Goal: Task Accomplishment & Management: Complete application form

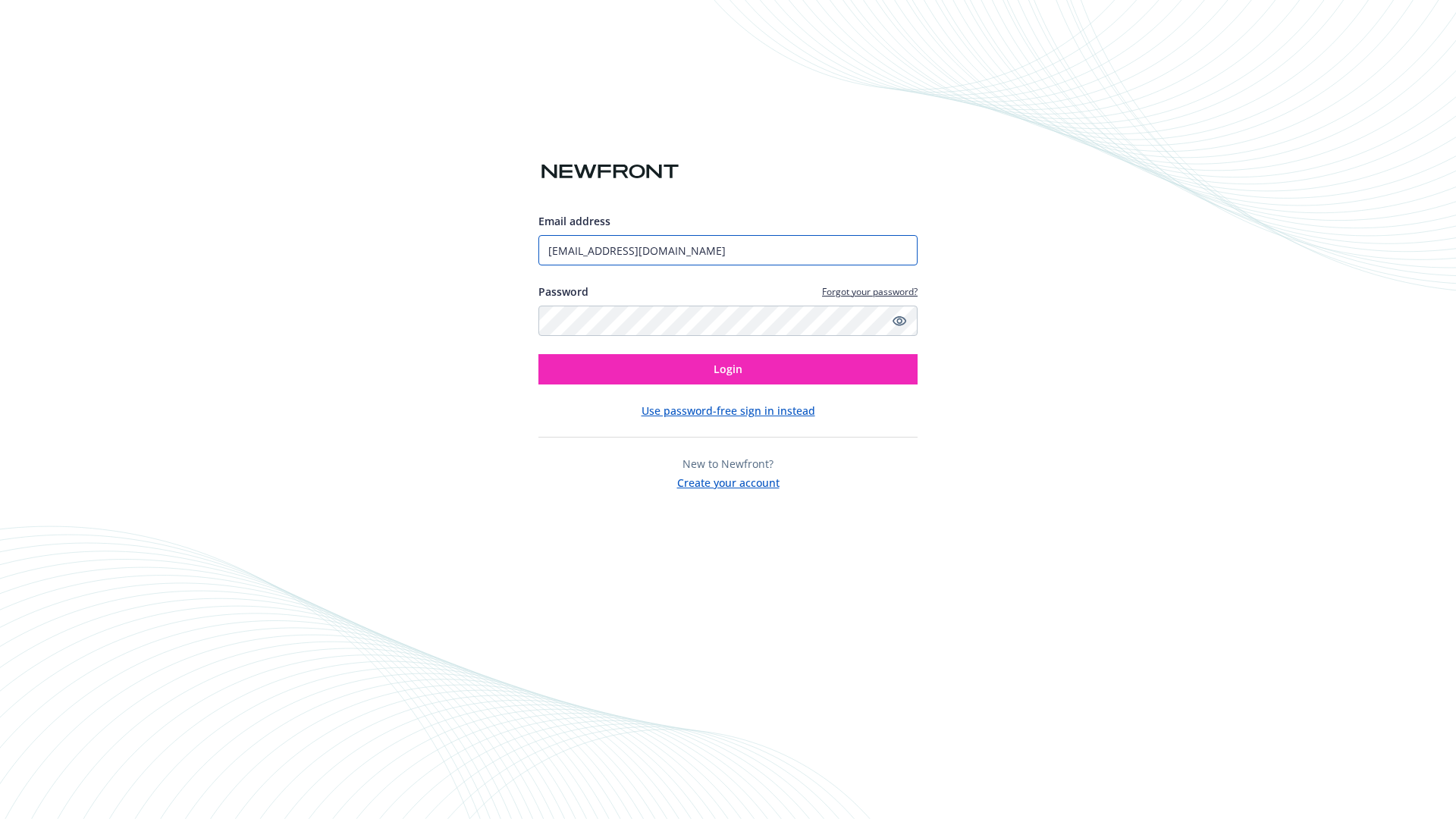
type input "[EMAIL_ADDRESS][DOMAIN_NAME]"
click at [728, 369] on span "Login" at bounding box center [728, 369] width 29 height 14
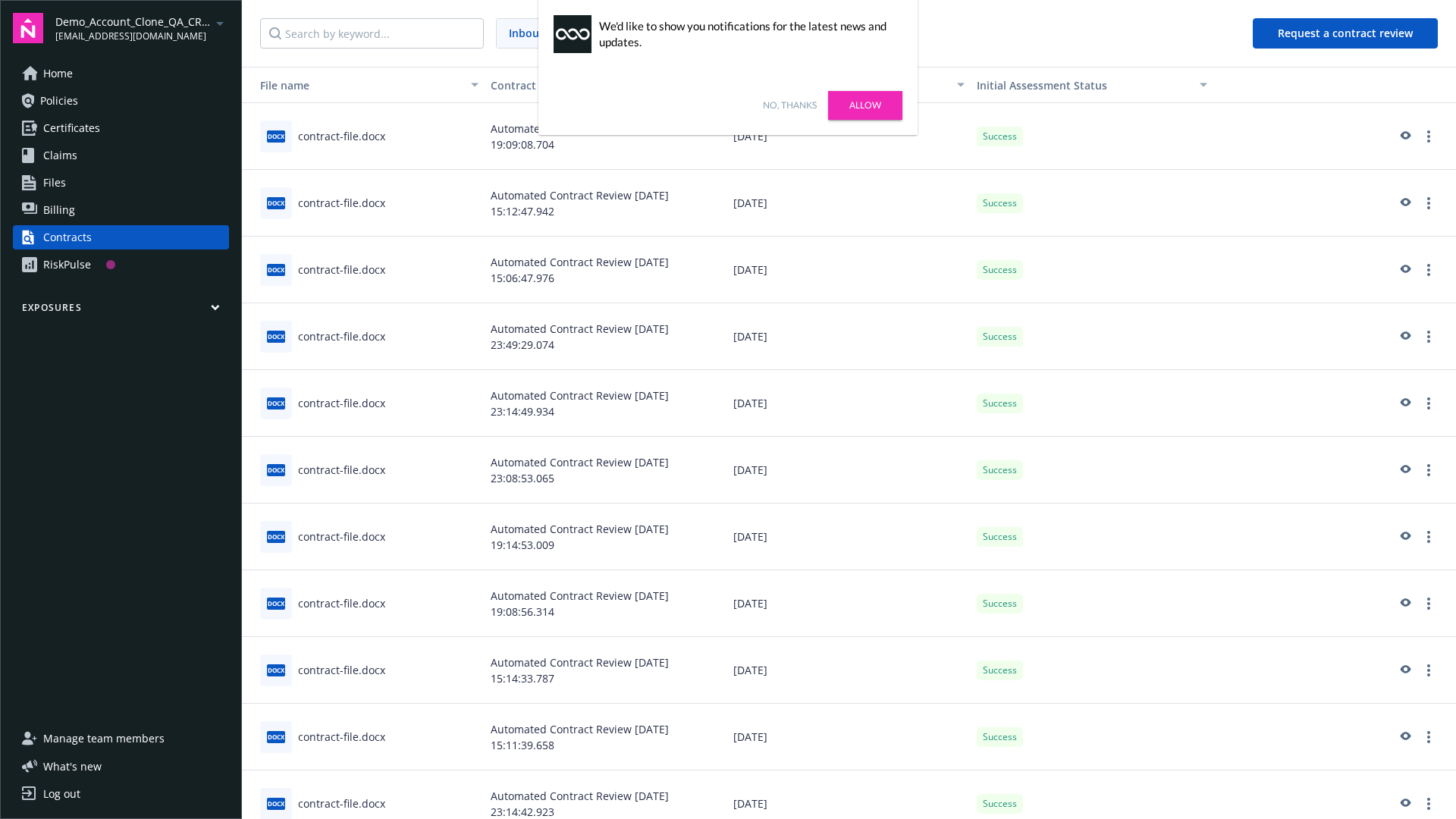
click at [789, 105] on link "No, thanks" at bounding box center [790, 105] width 54 height 14
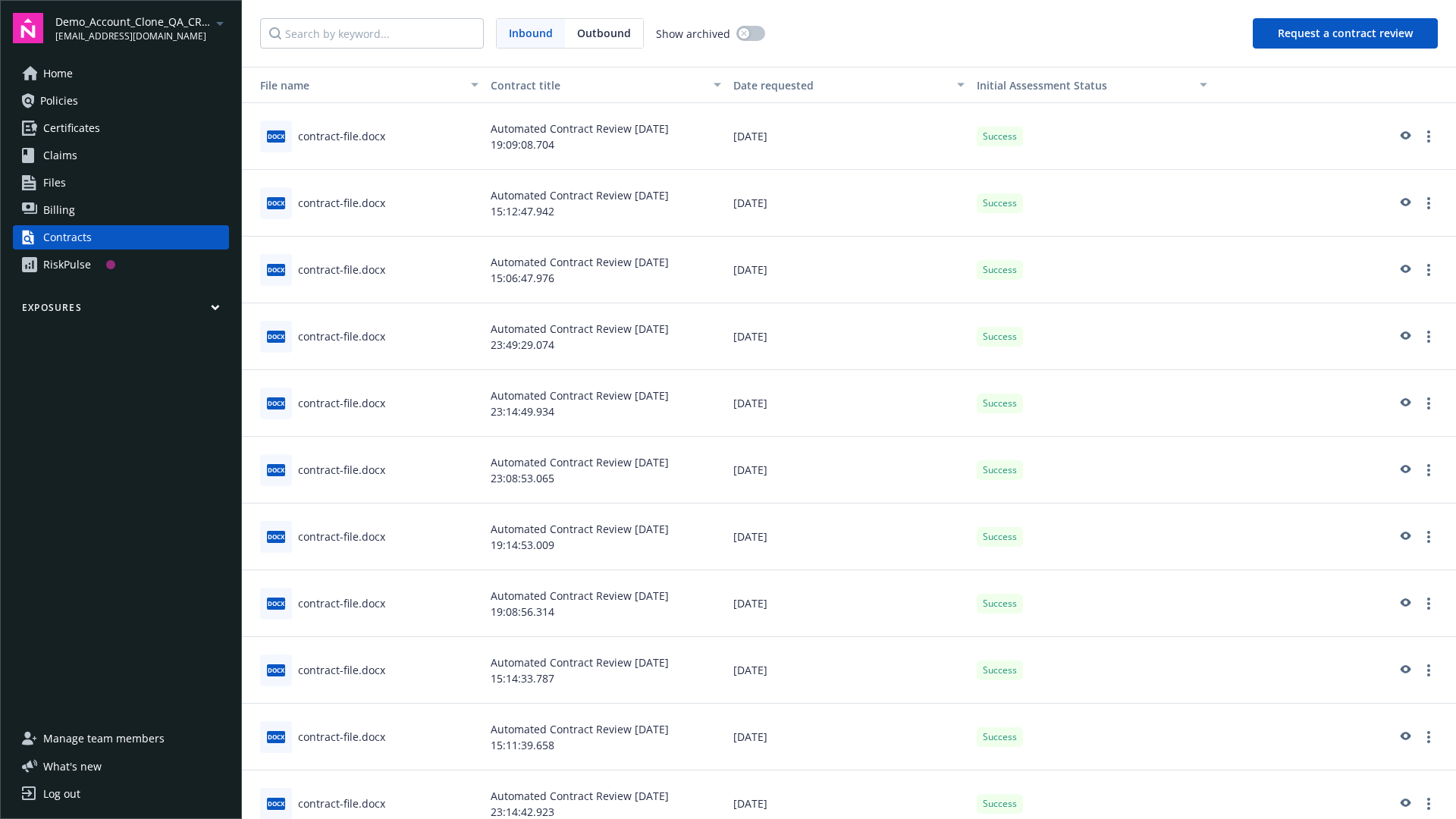
click at [1345, 33] on button "Request a contract review" at bounding box center [1345, 33] width 185 height 30
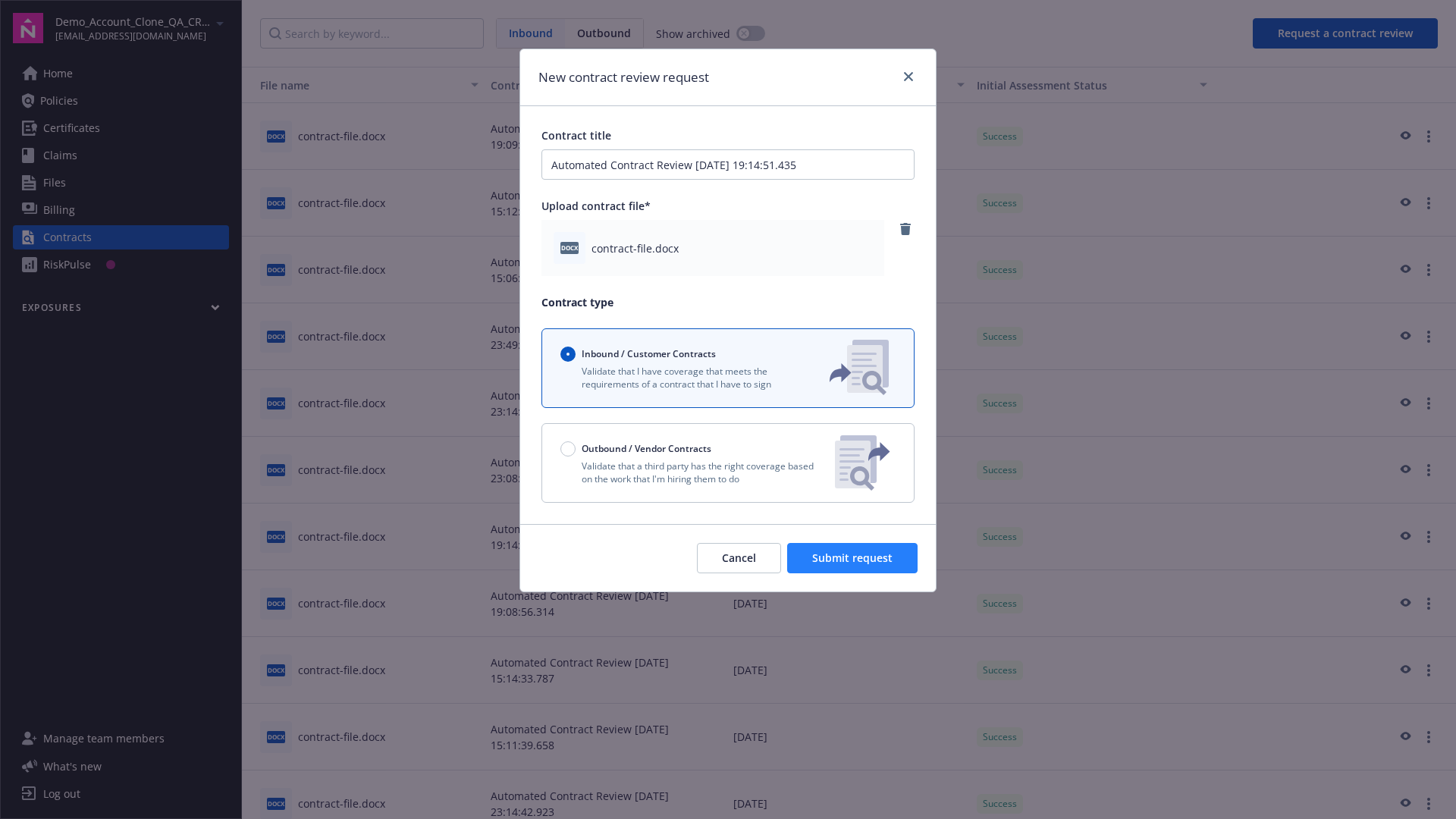
type input "Automated Contract Review [DATE] 19:14:51.435"
click at [853, 558] on span "Submit request" at bounding box center [852, 558] width 80 height 14
